Goal: Task Accomplishment & Management: Complete application form

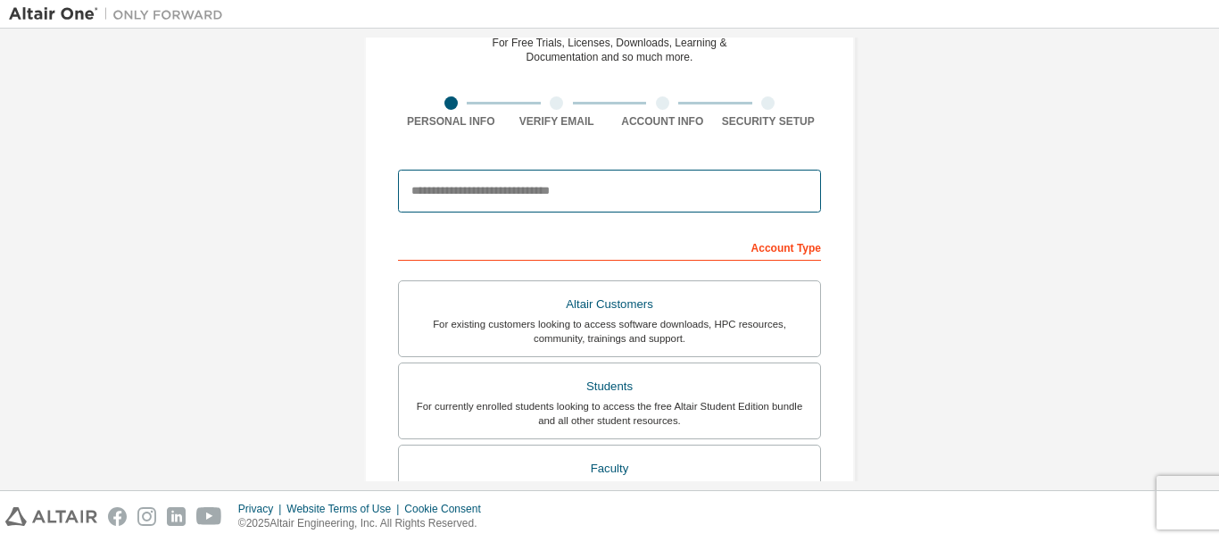
click at [587, 204] on input "email" at bounding box center [609, 191] width 423 height 43
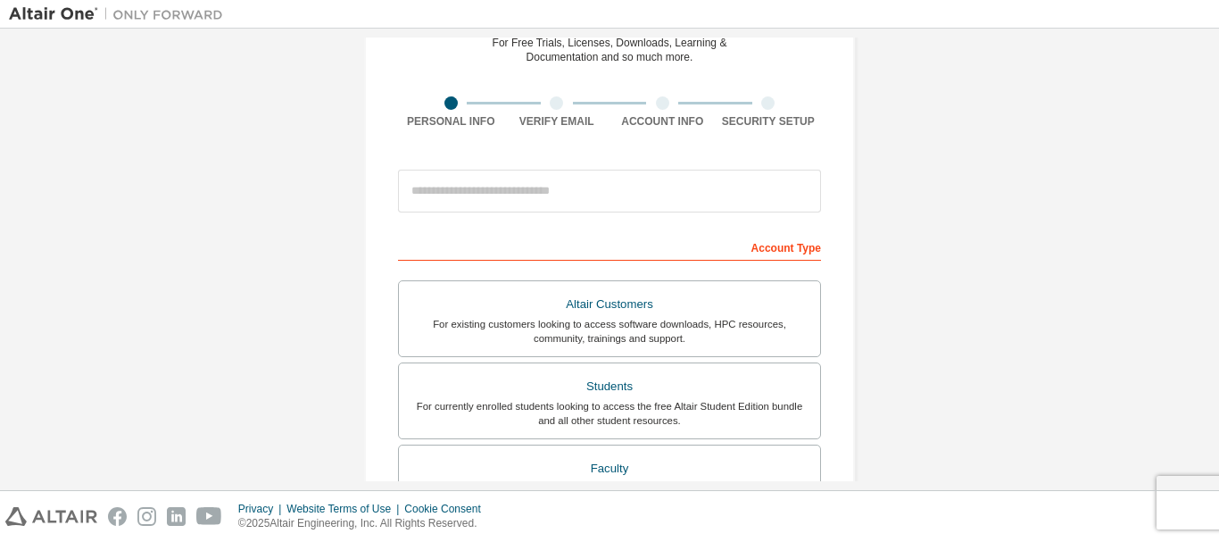
click at [380, 328] on div "Create an Altair One Account For Free Trials, Licenses, Downloads, Learning & D…" at bounding box center [609, 421] width 491 height 902
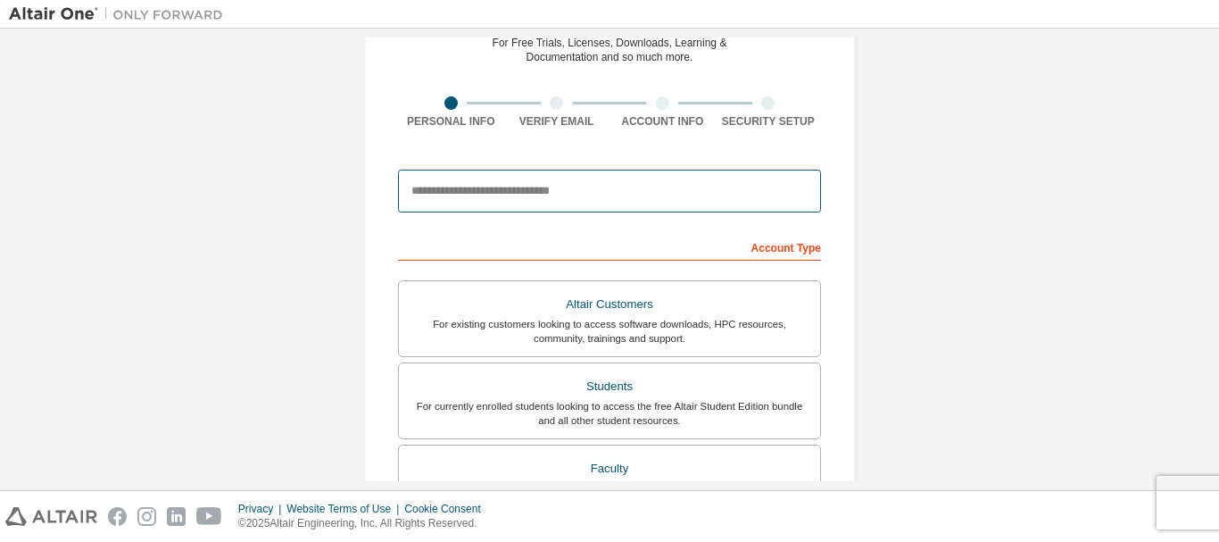
click at [631, 199] on input "email" at bounding box center [609, 191] width 423 height 43
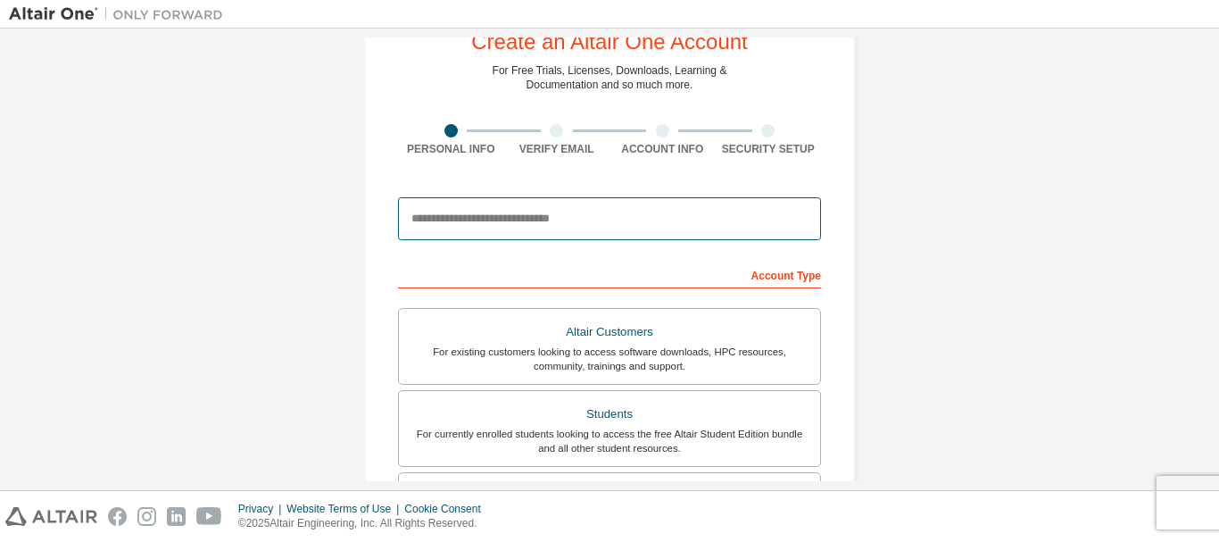
scroll to position [55, 0]
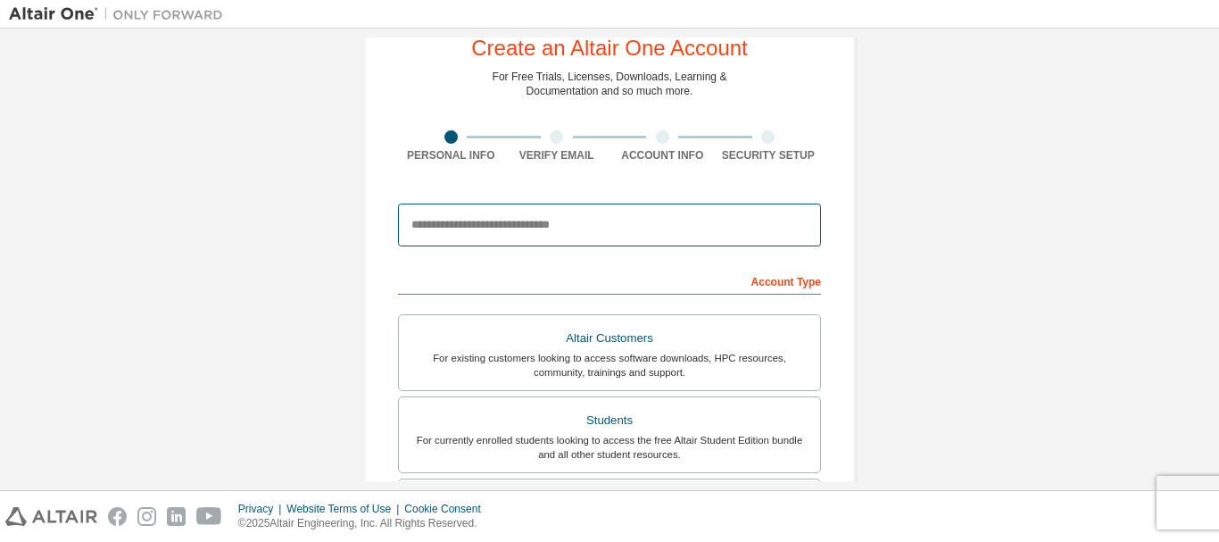
click at [728, 215] on input "email" at bounding box center [609, 225] width 423 height 43
type input "**********"
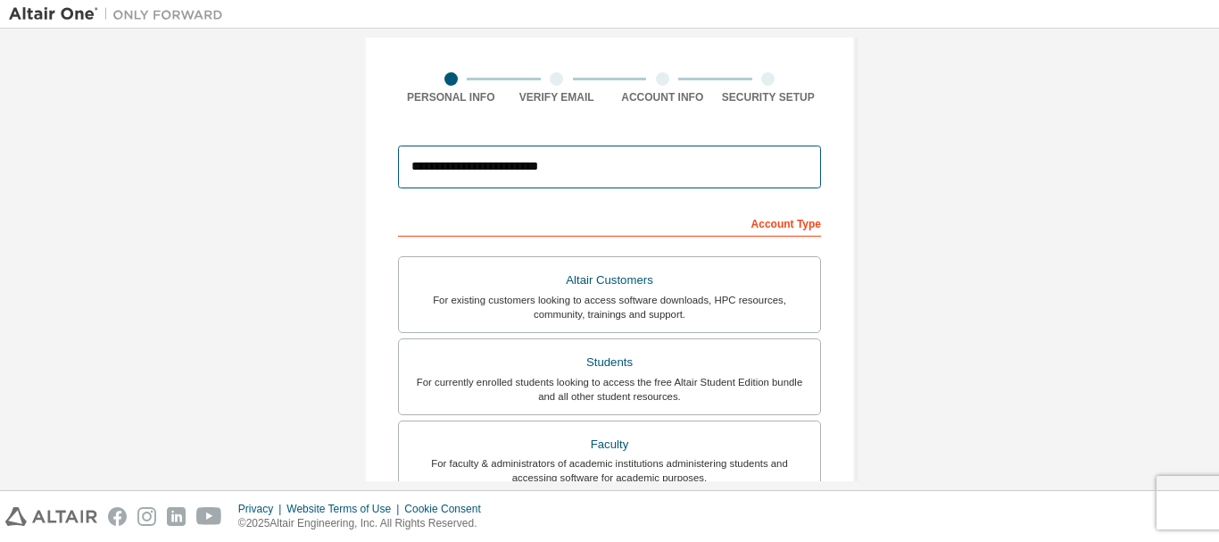
scroll to position [145, 0]
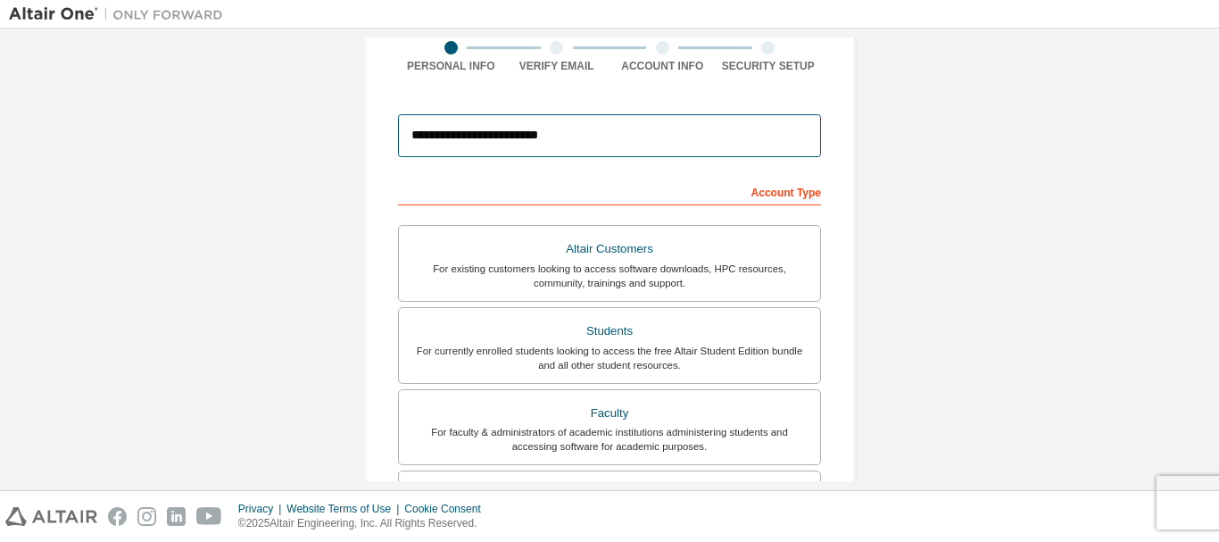
click at [652, 139] on input "**********" at bounding box center [609, 135] width 423 height 43
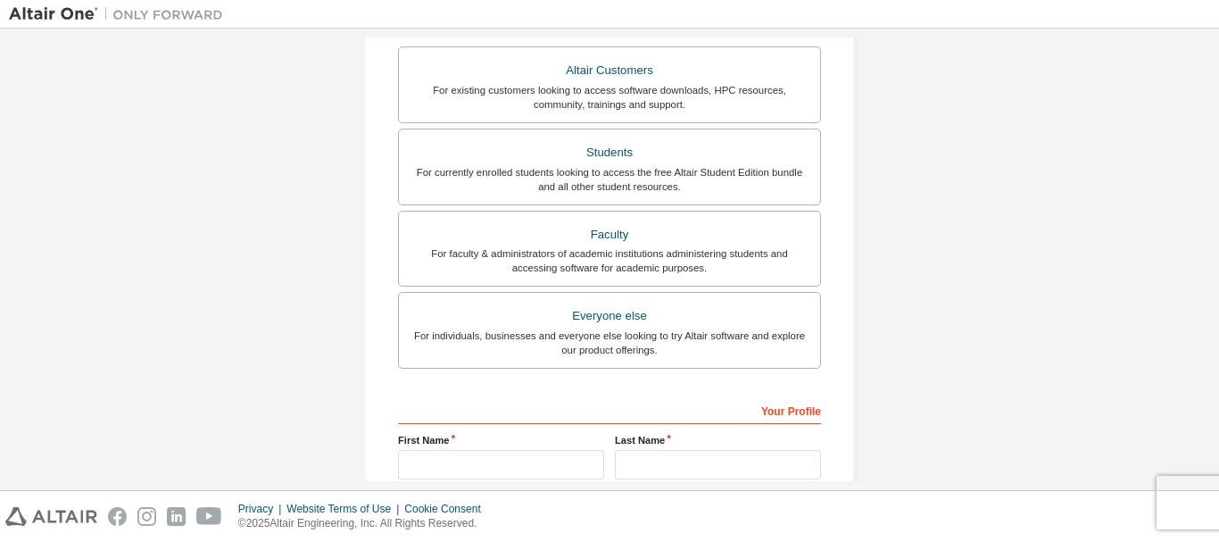
scroll to position [412, 0]
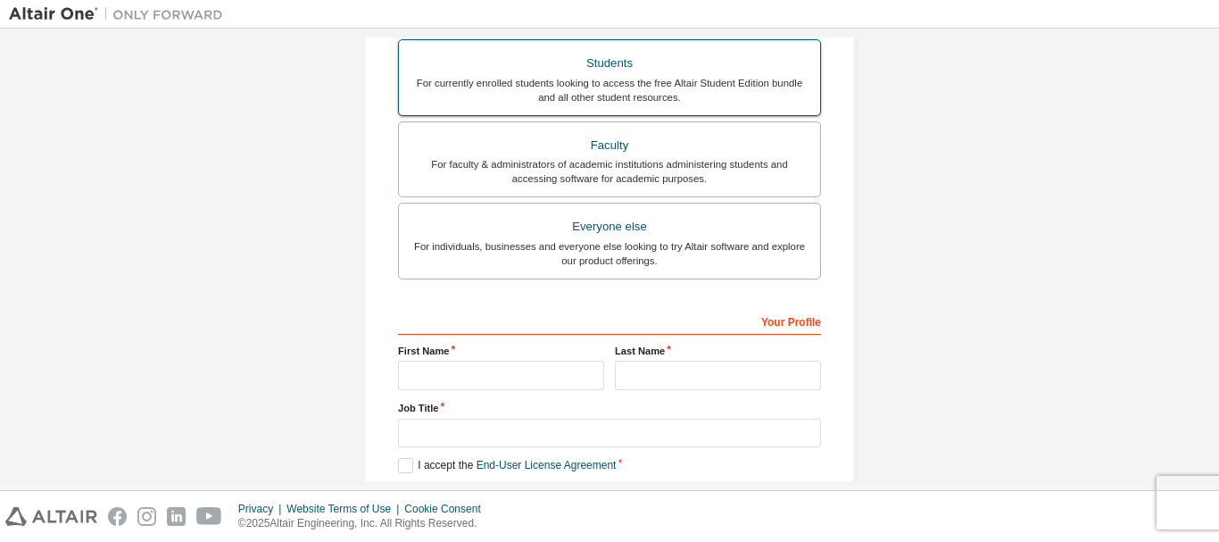
click at [687, 83] on div "For currently enrolled students looking to access the free Altair Student Editi…" at bounding box center [610, 90] width 400 height 29
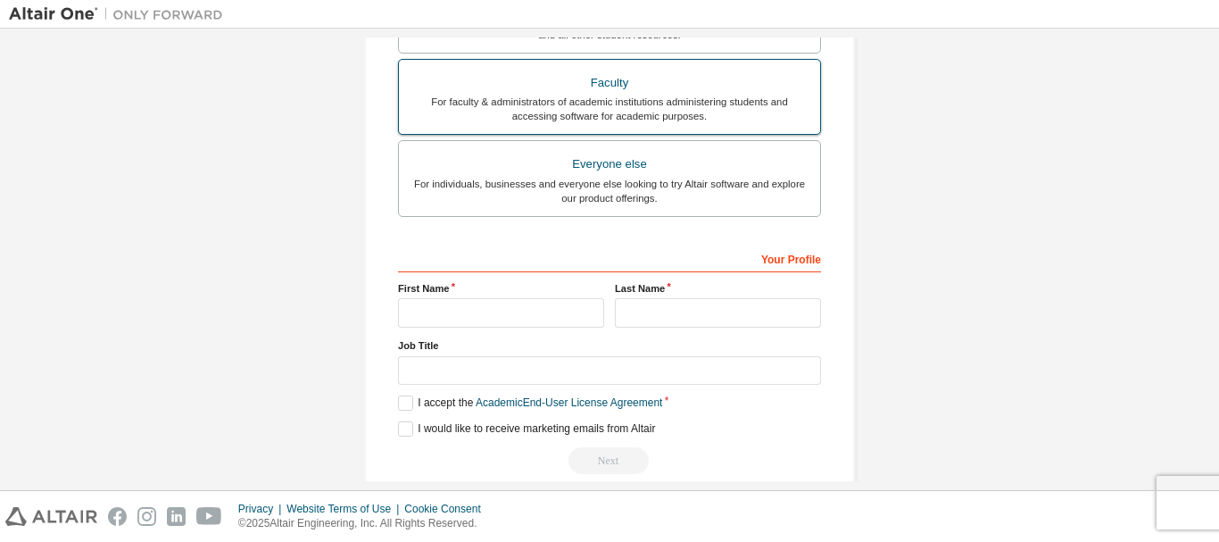
scroll to position [502, 0]
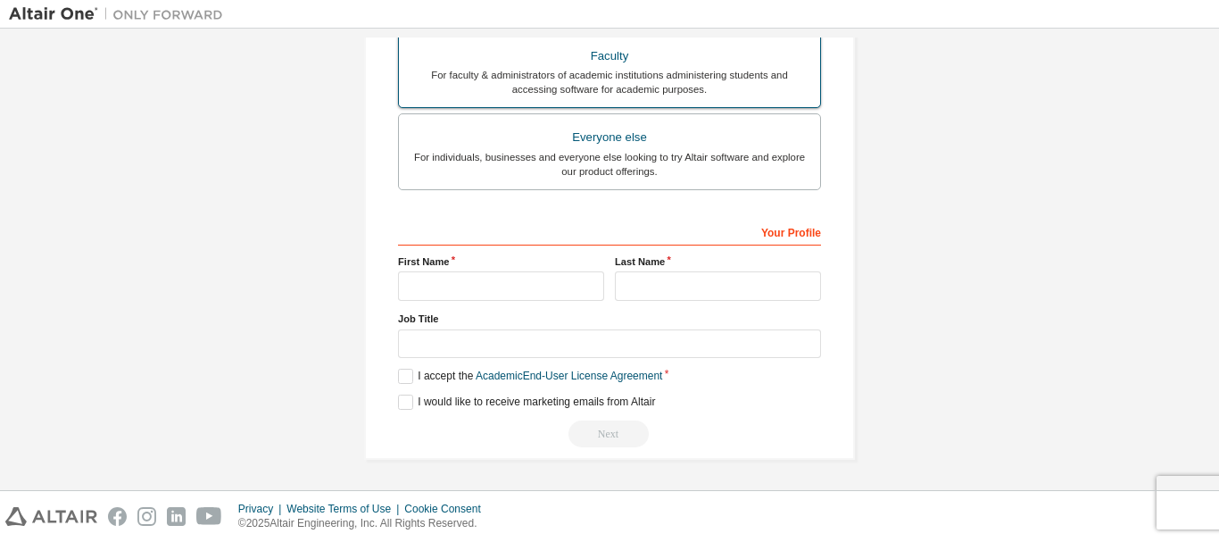
click at [646, 77] on div "For faculty & administrators of academic institutions administering students an…" at bounding box center [610, 82] width 400 height 29
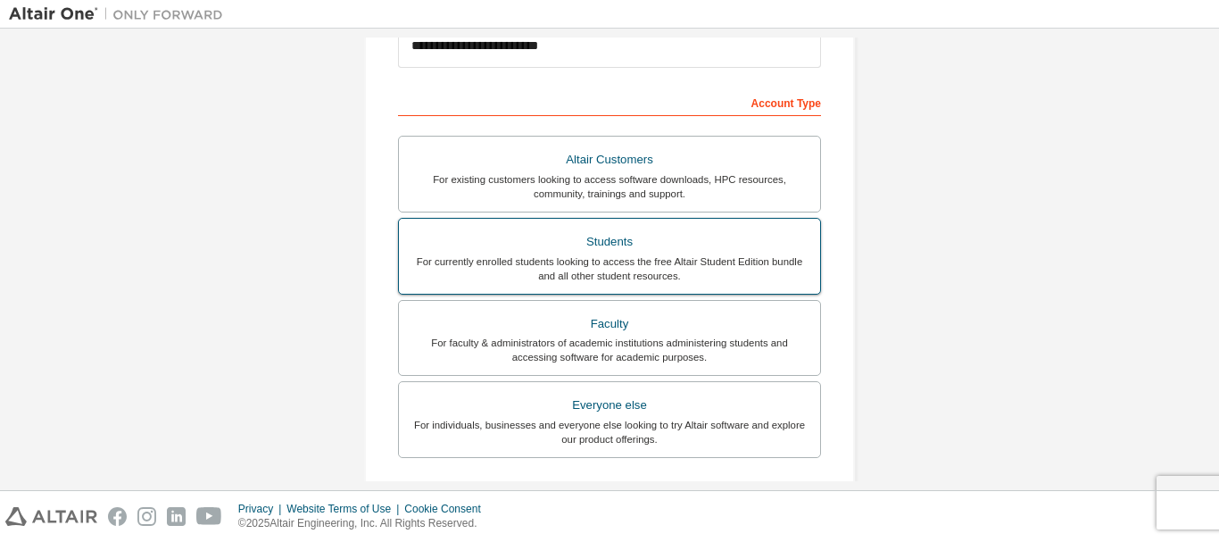
click at [651, 233] on div "Students" at bounding box center [610, 241] width 400 height 25
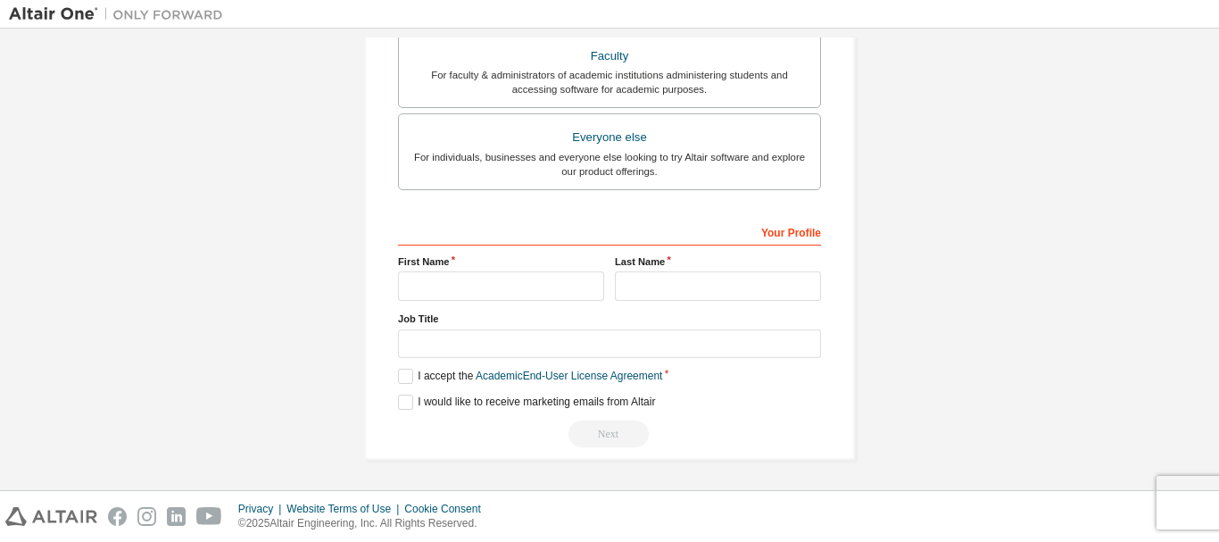
click at [540, 269] on div "First Name" at bounding box center [501, 277] width 217 height 46
click at [540, 279] on input "text" at bounding box center [501, 285] width 206 height 29
type input "*******"
type input "**********"
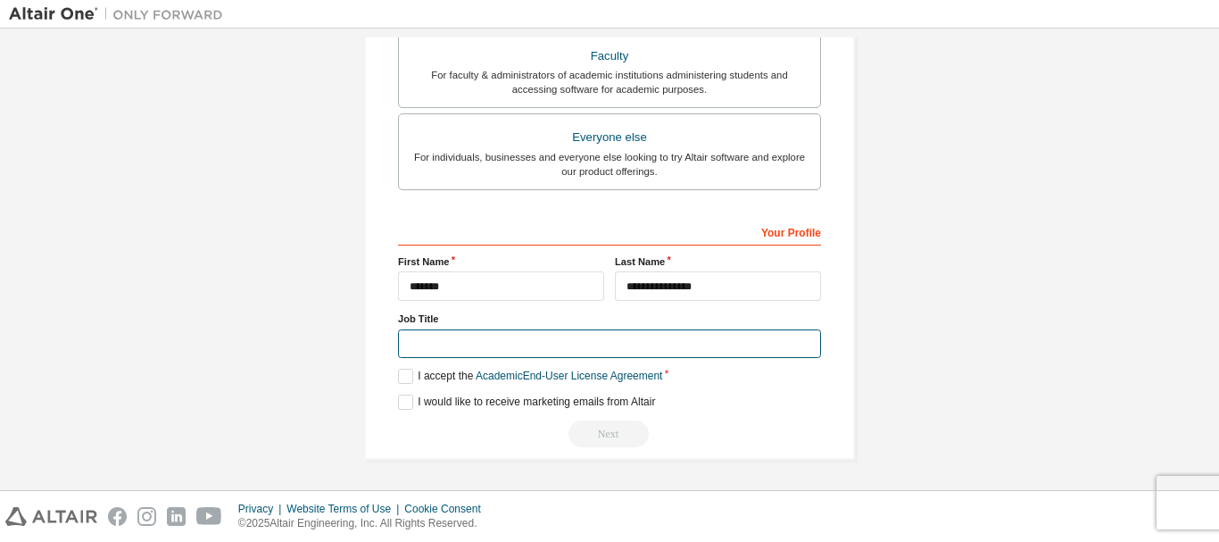
click at [597, 345] on input "text" at bounding box center [609, 343] width 423 height 29
type input "*******"
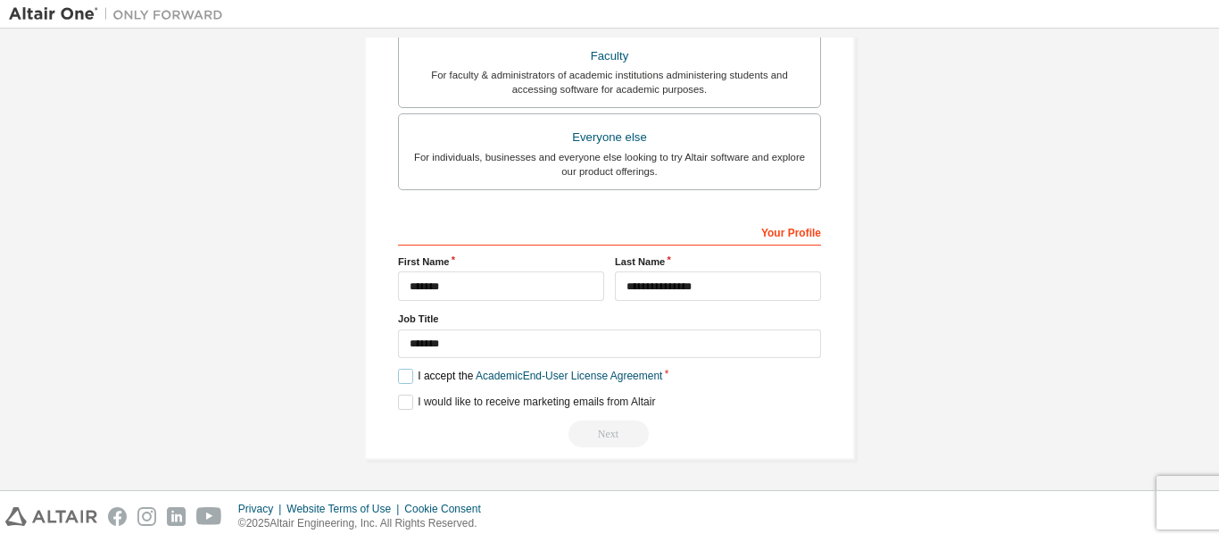
click at [398, 378] on label "I accept the Academic End-User License Agreement" at bounding box center [530, 376] width 264 height 15
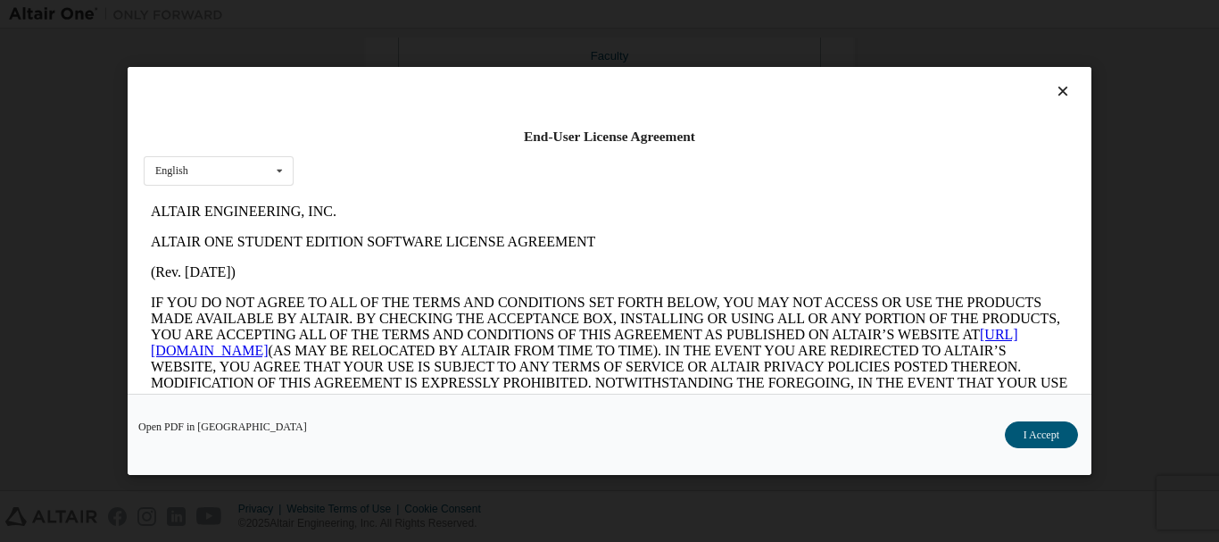
scroll to position [0, 0]
click at [1059, 432] on button "I Accept" at bounding box center [1041, 434] width 73 height 27
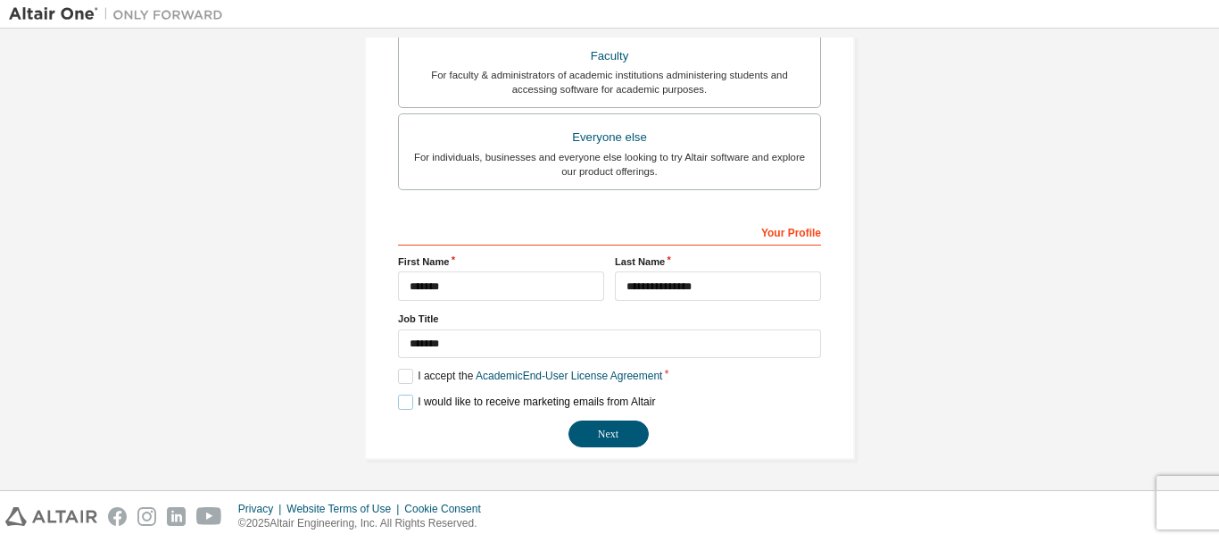
click at [406, 403] on label "I would like to receive marketing emails from Altair" at bounding box center [526, 402] width 257 height 15
click at [593, 432] on button "Next" at bounding box center [609, 433] width 80 height 27
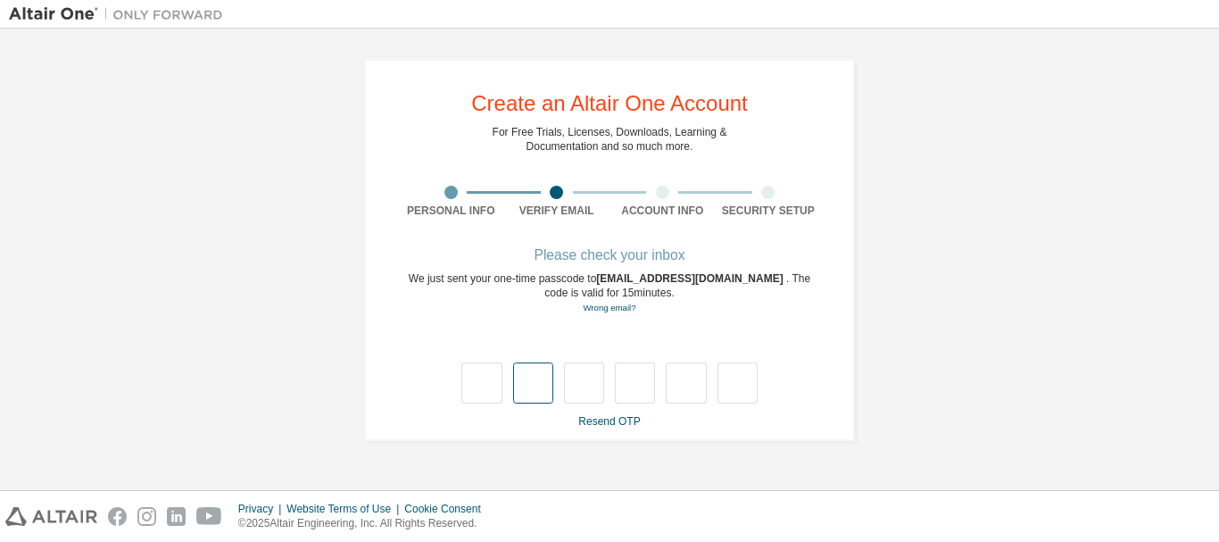
type input "*"
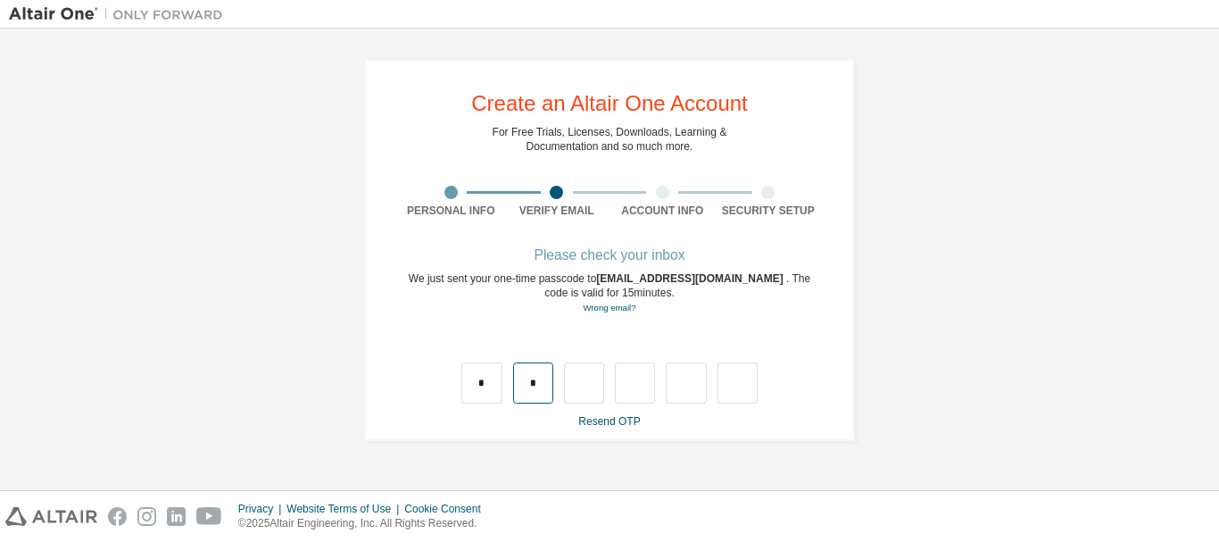
type input "*"
